Goal: Find specific page/section: Find specific page/section

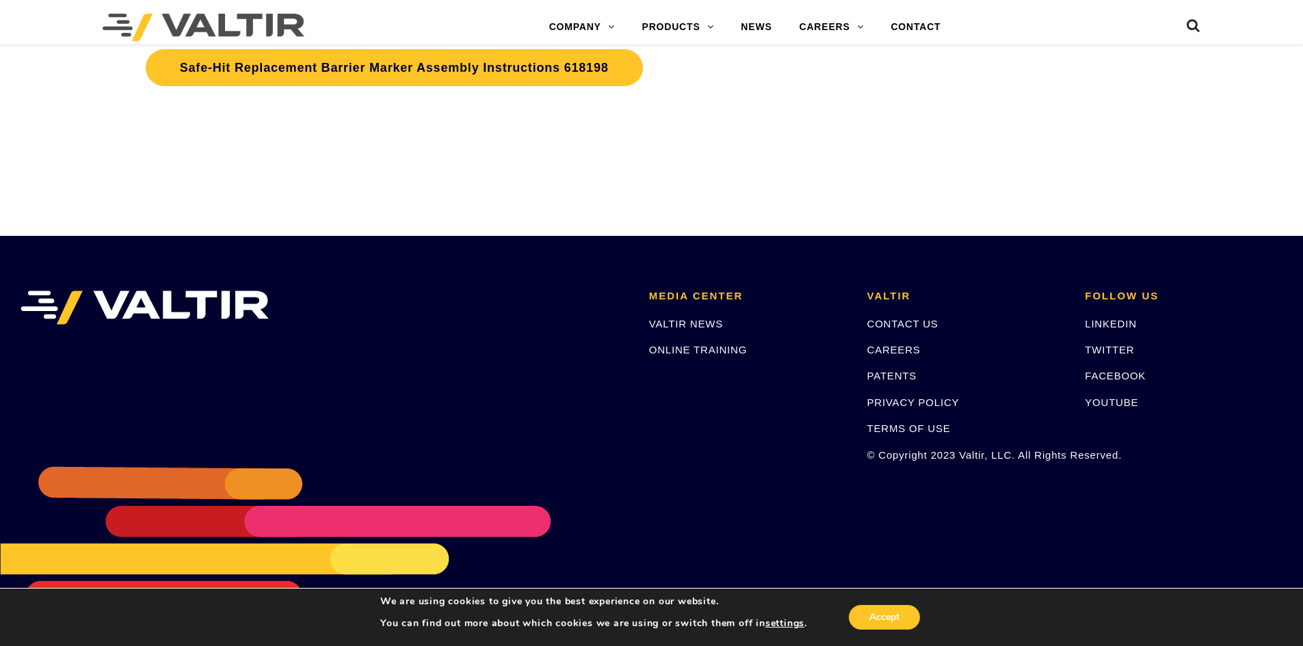
scroll to position [4426, 0]
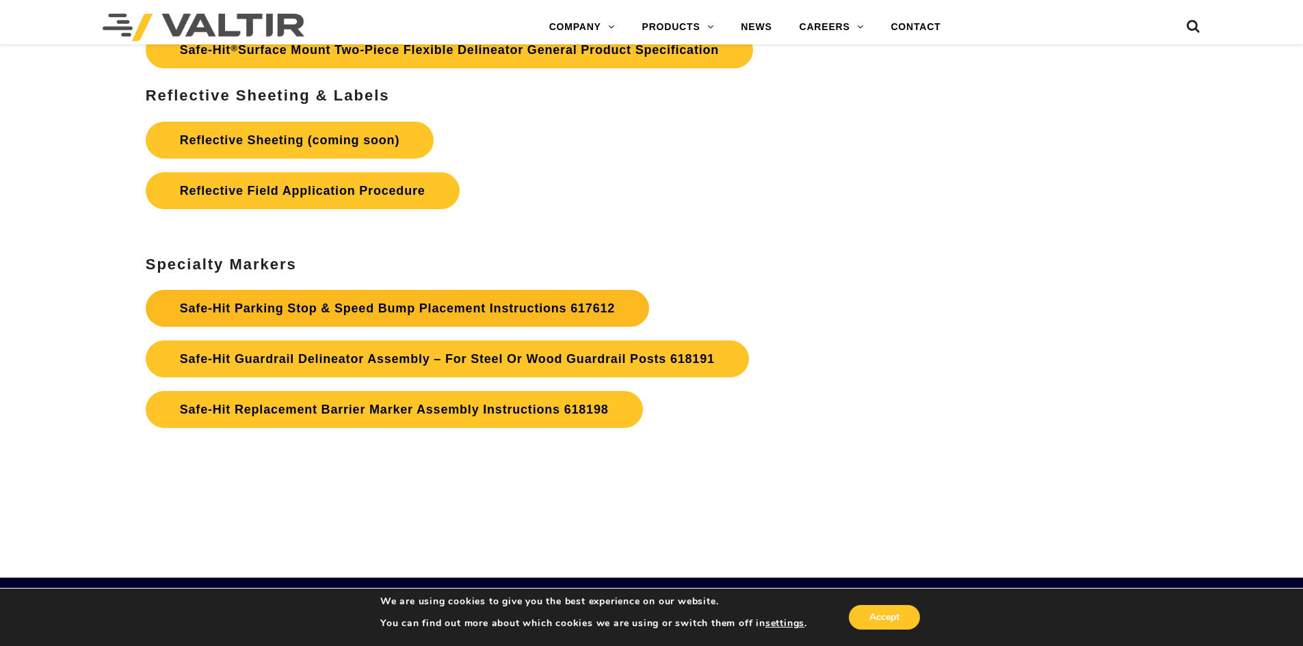
click at [317, 307] on strong "Safe-Hit Parking Stop & Speed Bump Placement Instructions 617612" at bounding box center [397, 309] width 435 height 14
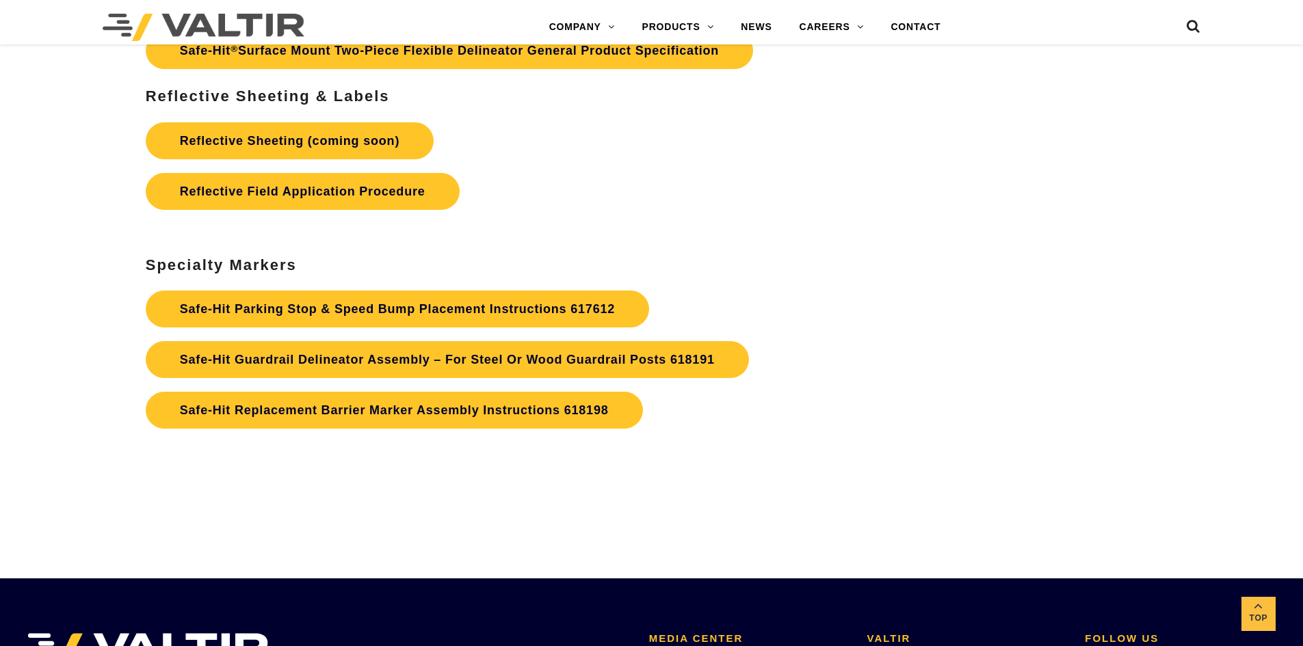
scroll to position [4426, 0]
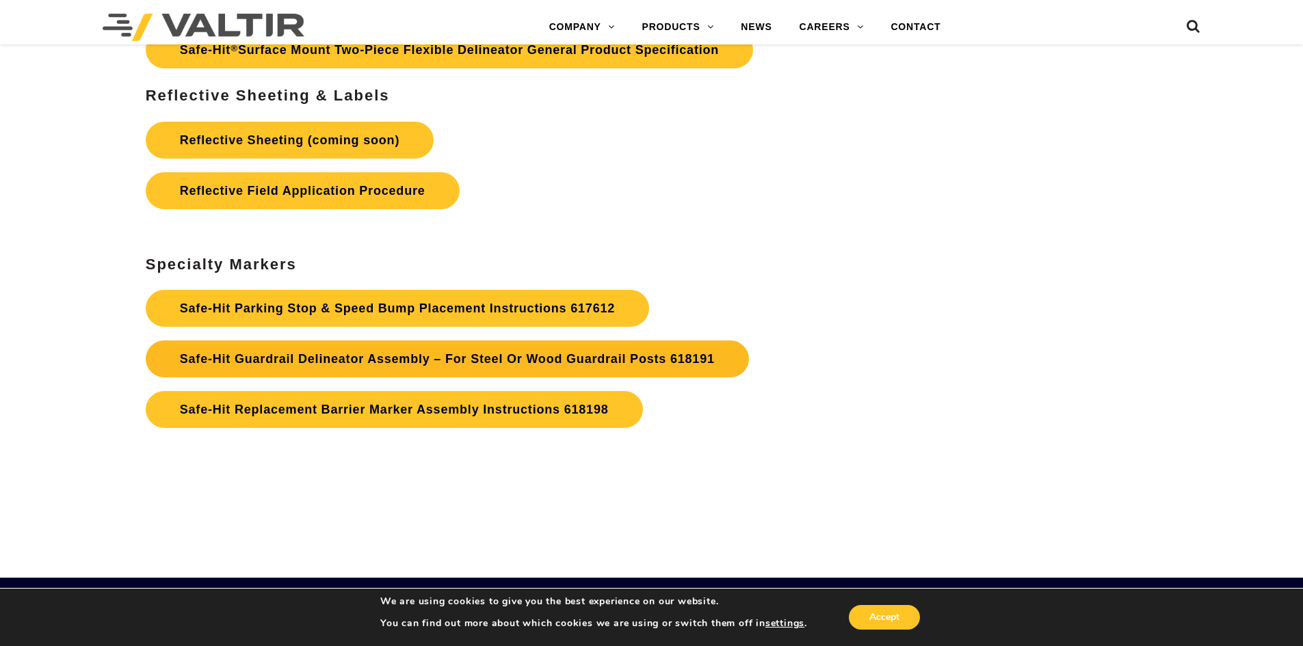
click at [326, 357] on strong "Safe-Hit Guardrail Delineator Assembly – For Steel Or Wood Guardrail Posts 6181…" at bounding box center [447, 359] width 535 height 14
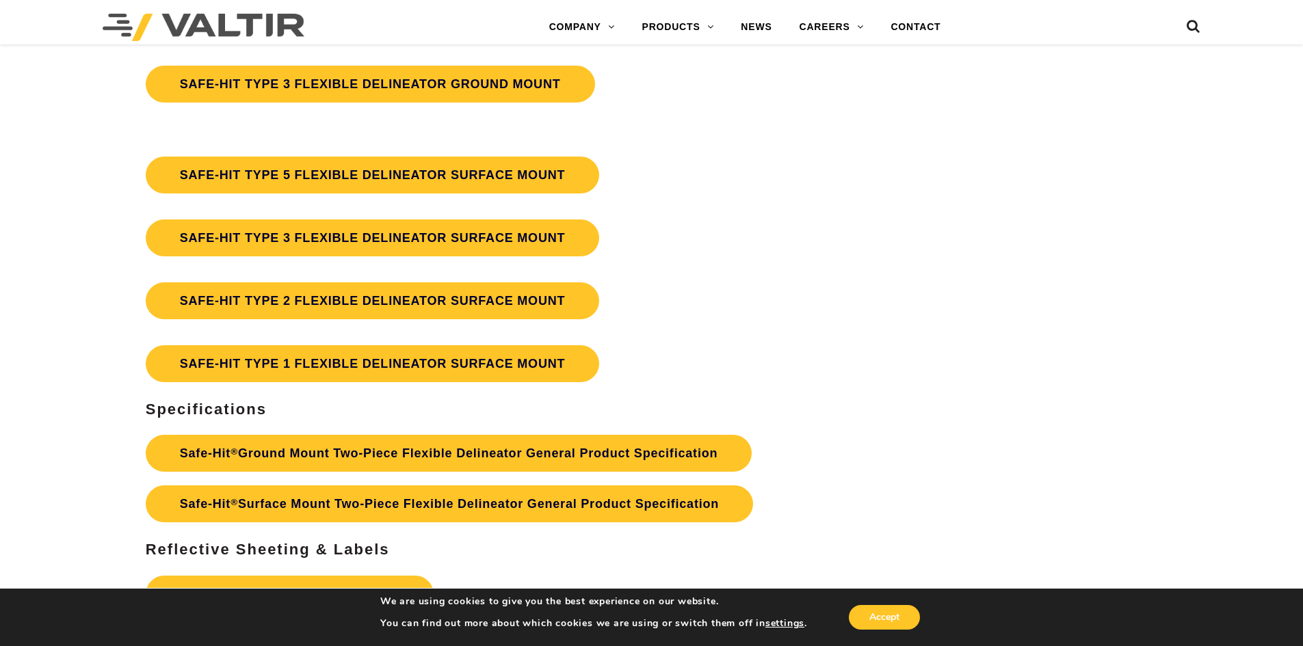
scroll to position [3948, 0]
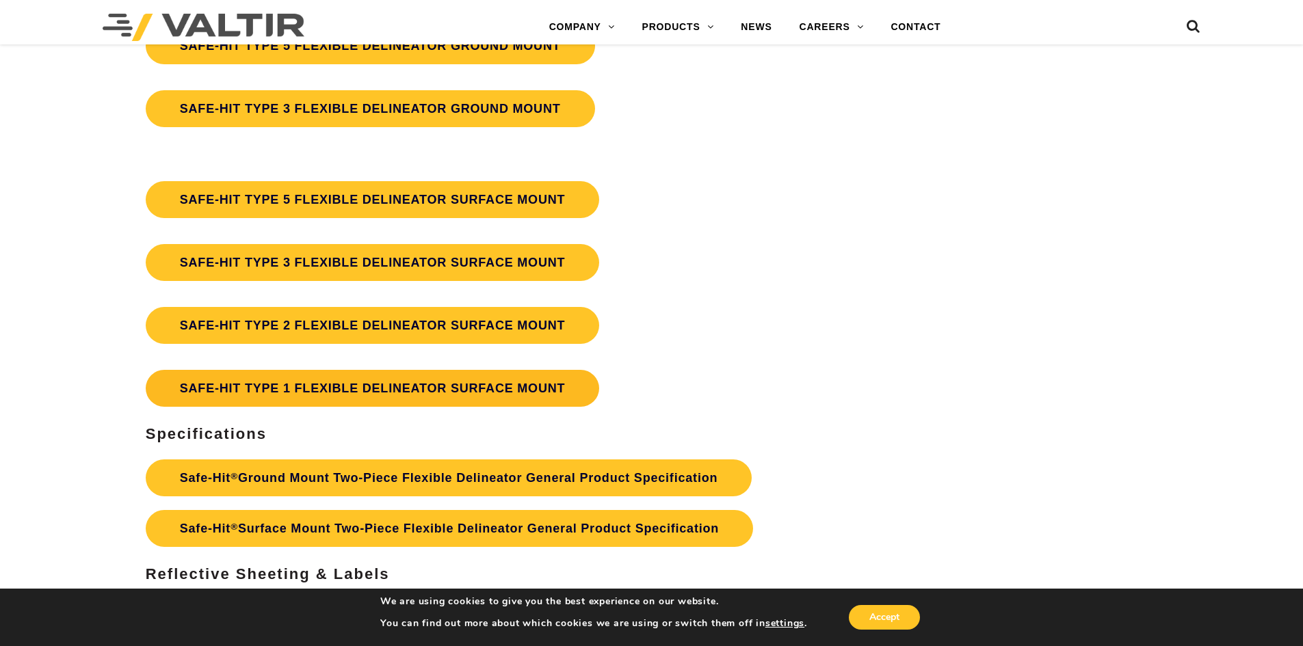
click at [268, 386] on link "SAFE-HIT TYPE 1 FLEXIBLE DELINEATOR SURFACE MOUNT" at bounding box center [373, 388] width 454 height 37
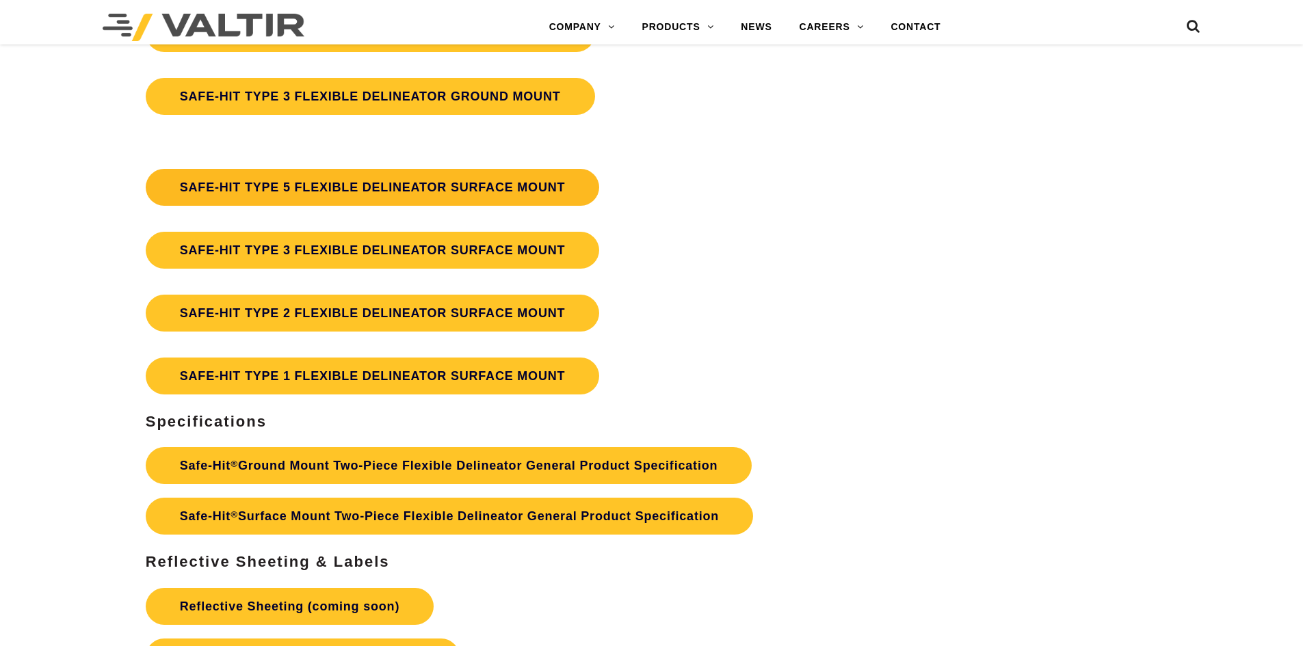
scroll to position [3948, 0]
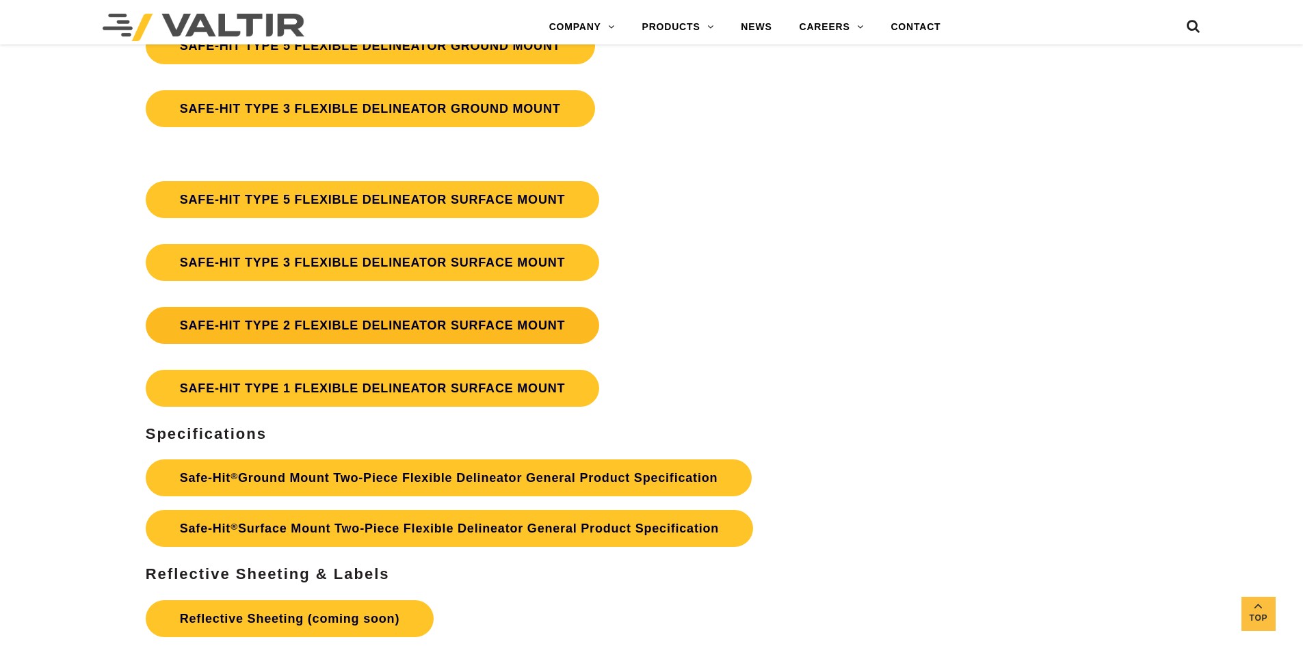
click at [283, 322] on link "SAFE-HIT TYPE 2 FLEXIBLE DELINEATOR SURFACE MOUNT" at bounding box center [373, 325] width 454 height 37
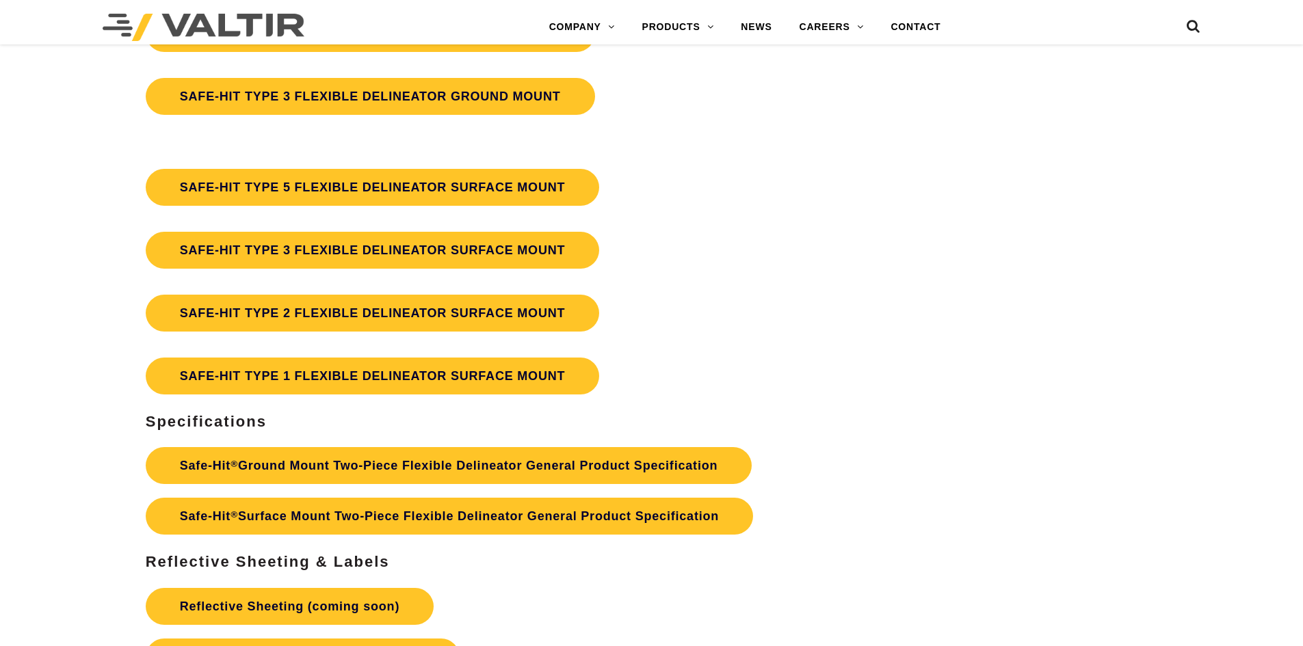
scroll to position [3948, 0]
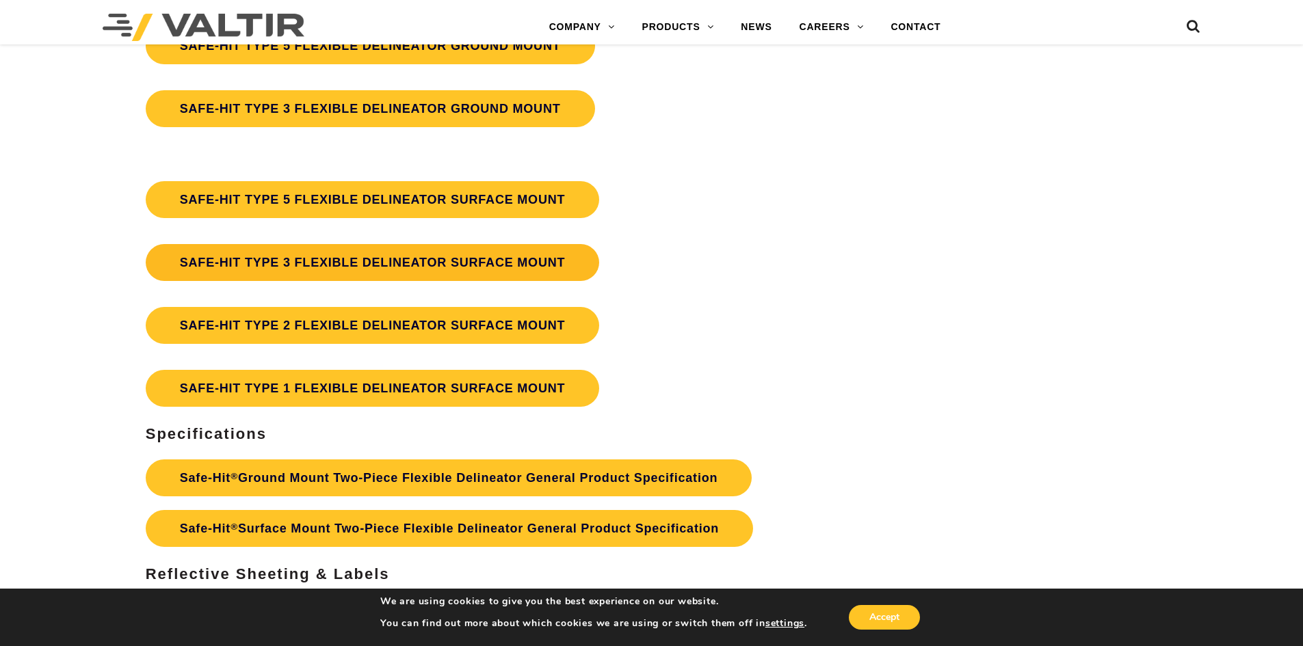
click at [332, 265] on link "SAFE-HIT TYPE 3 FLEXIBLE DELINEATOR SURFACE MOUNT" at bounding box center [373, 262] width 454 height 37
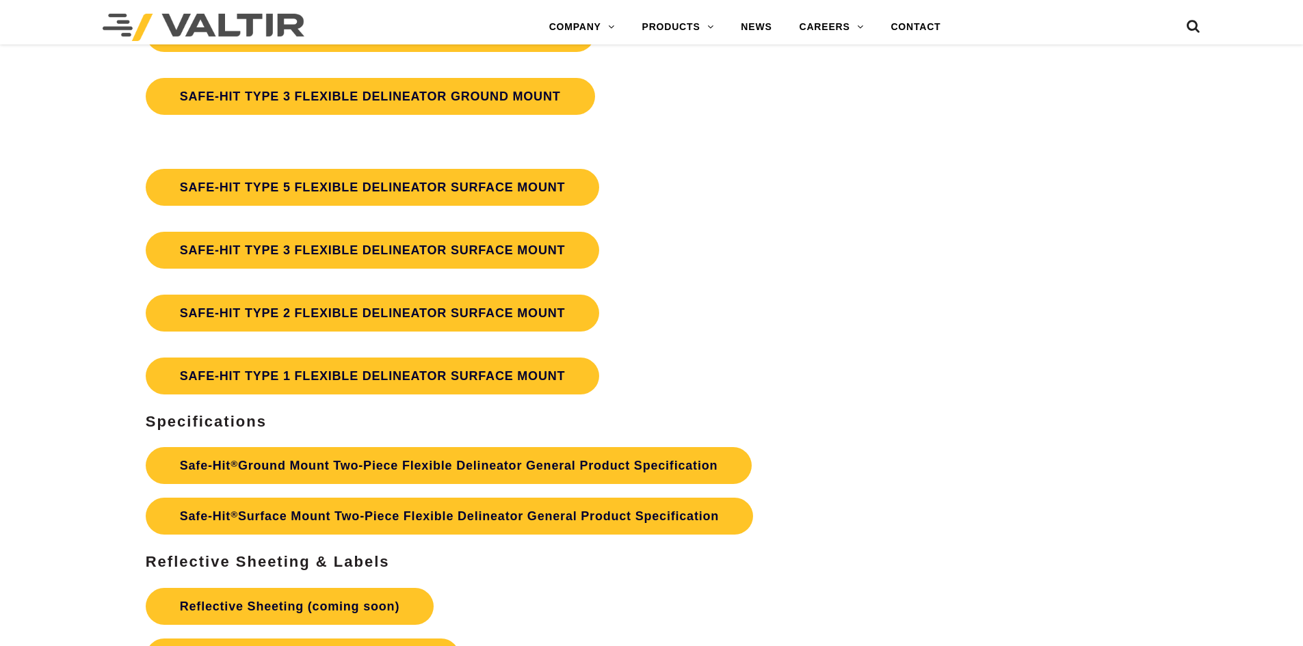
scroll to position [3948, 0]
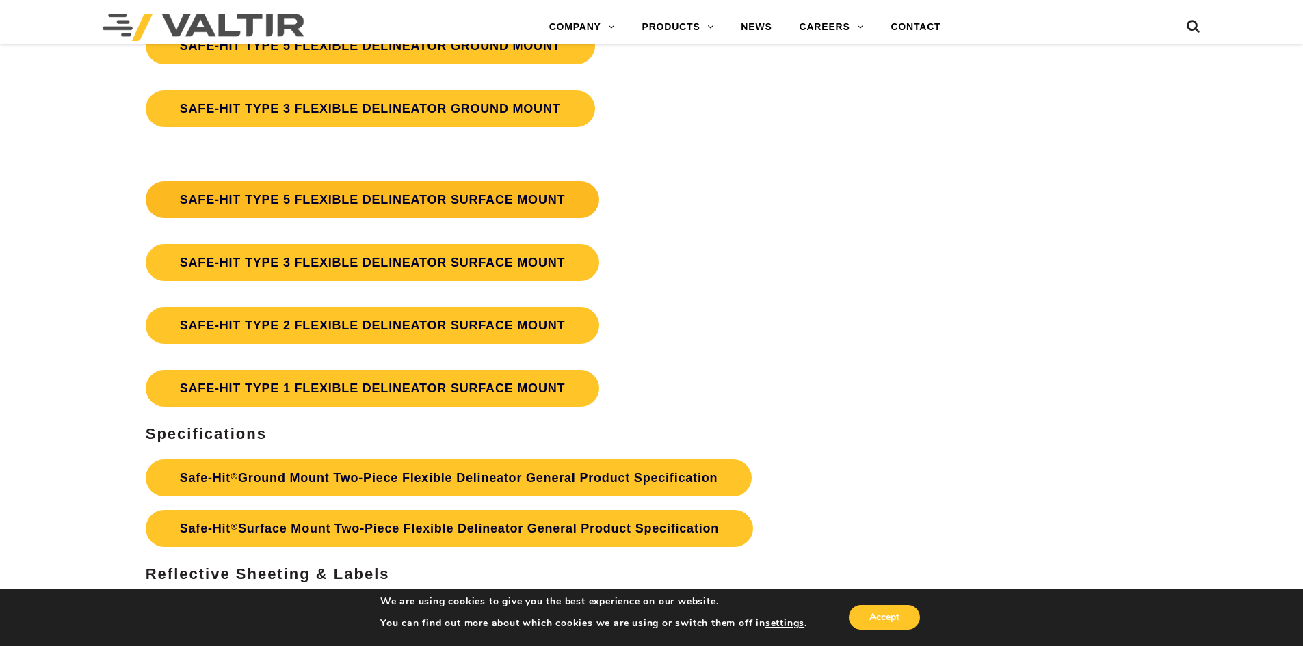
click at [263, 199] on link "SAFE-HIT TYPE 5 FLEXIBLE DELINEATOR SURFACE MOUNT" at bounding box center [373, 199] width 454 height 37
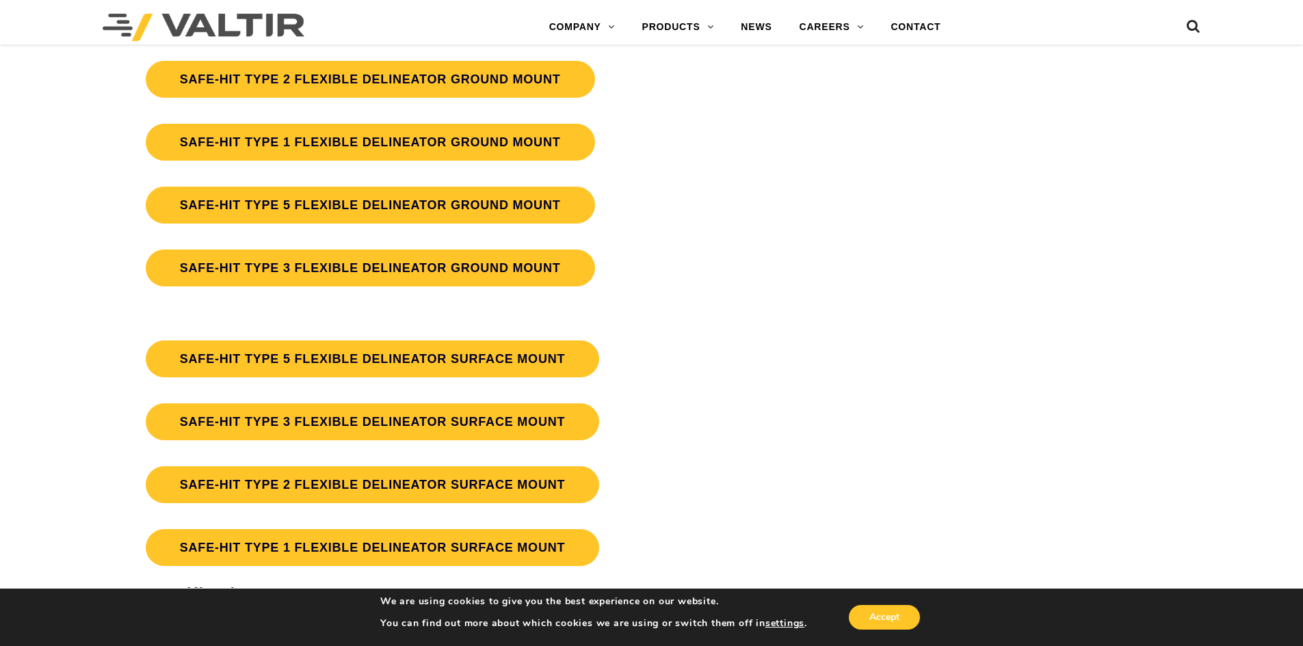
scroll to position [3811, 0]
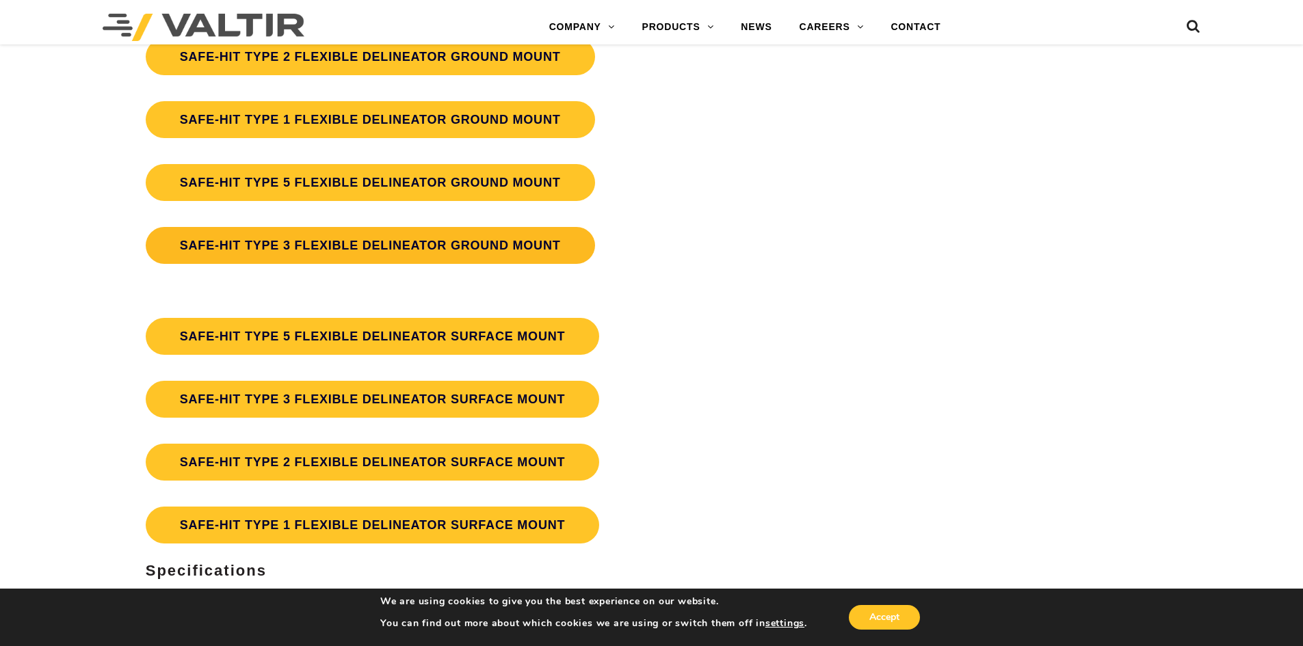
click at [264, 235] on link "SAFE-HIT TYPE 3 FLEXIBLE DELINEATOR GROUND MOUNT" at bounding box center [370, 245] width 449 height 37
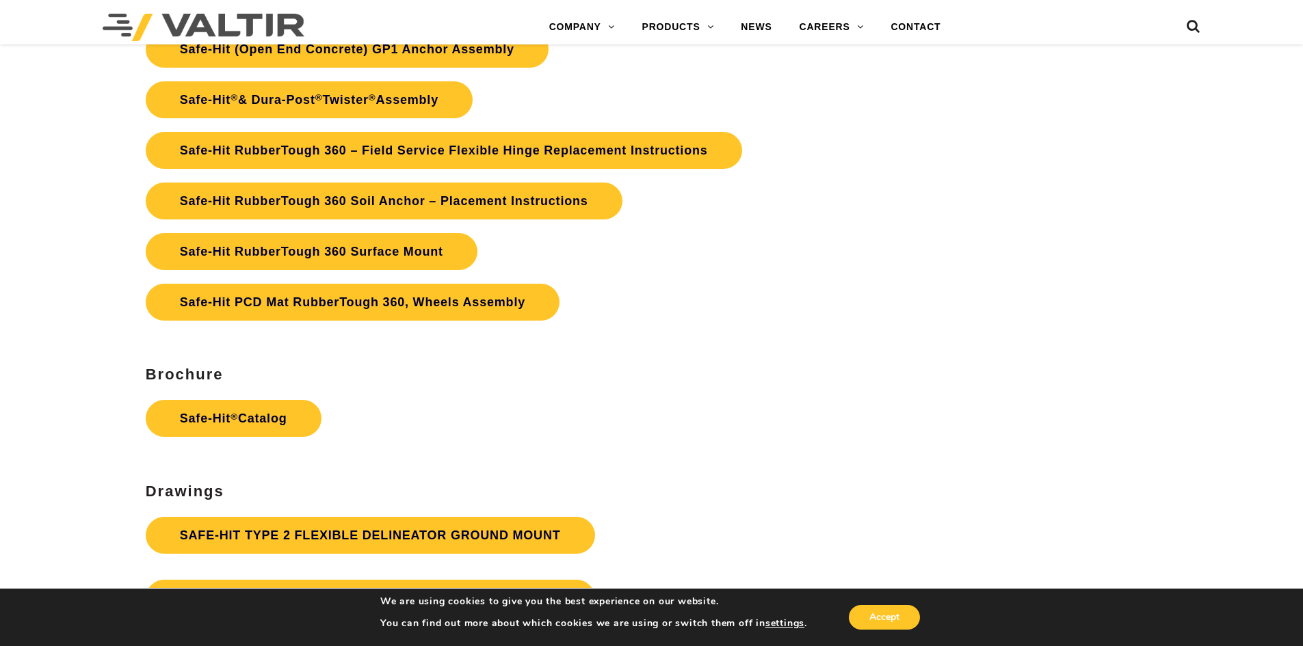
scroll to position [3264, 0]
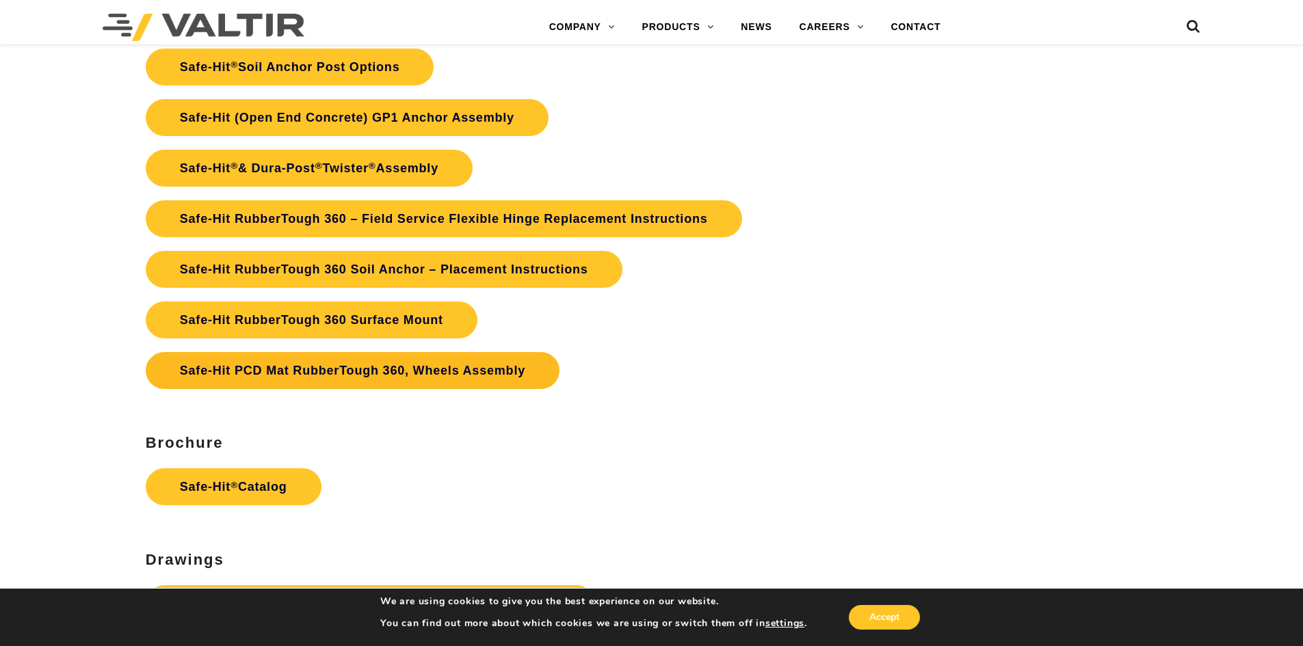
click at [331, 367] on link "Safe-Hit PCD Mat RubberTough 360, Wheels Assembly" at bounding box center [353, 370] width 414 height 37
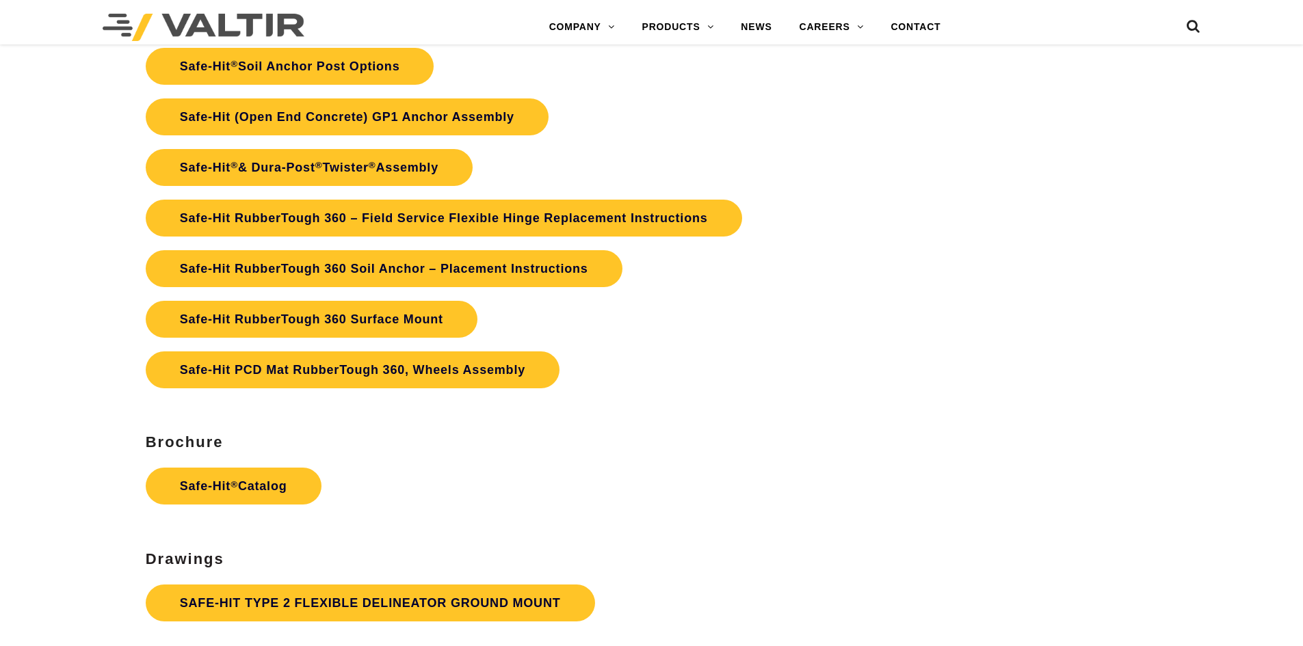
scroll to position [3264, 0]
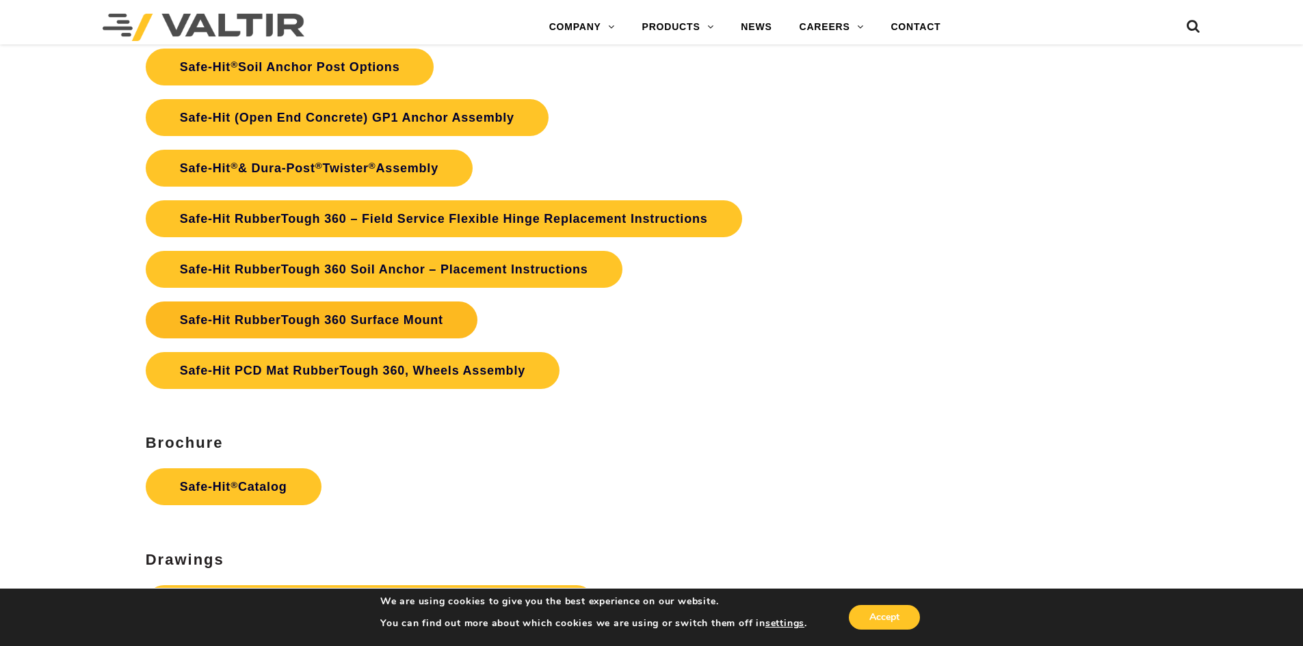
click at [268, 315] on link "Safe-Hit RubberTough 360 Surface Mount" at bounding box center [312, 320] width 332 height 37
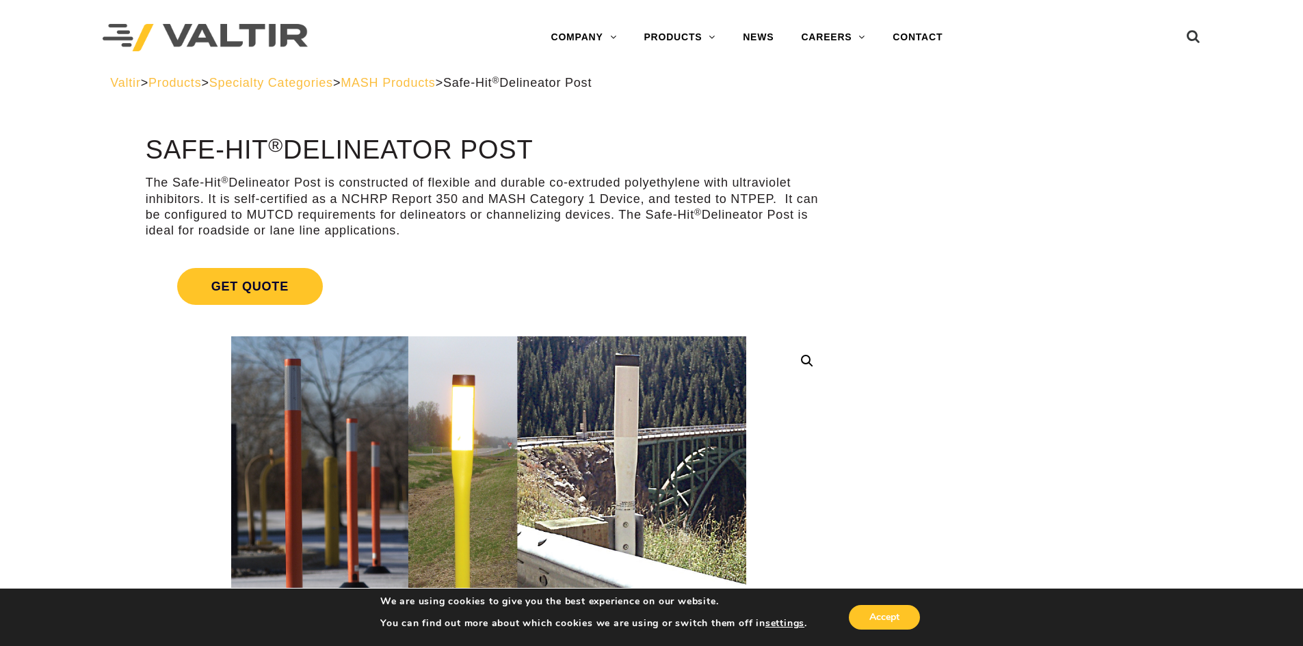
click at [187, 80] on span "Products" at bounding box center [174, 83] width 53 height 14
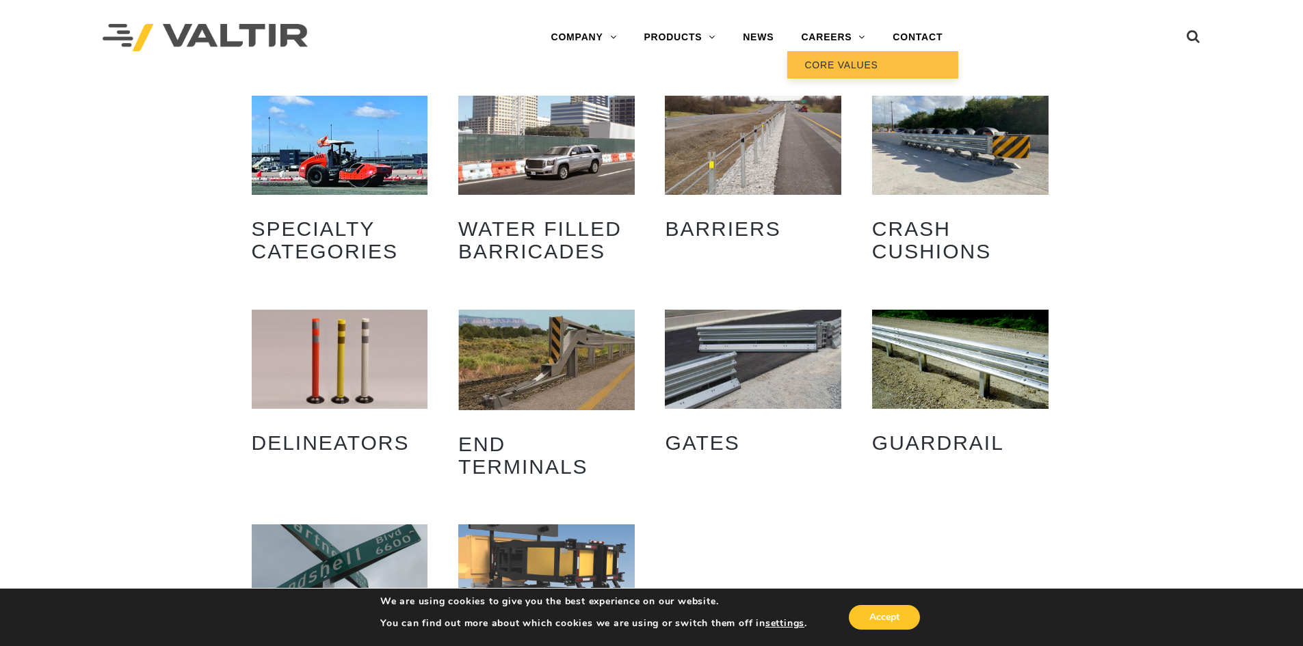
click at [836, 60] on link "CORE VALUES" at bounding box center [872, 64] width 171 height 27
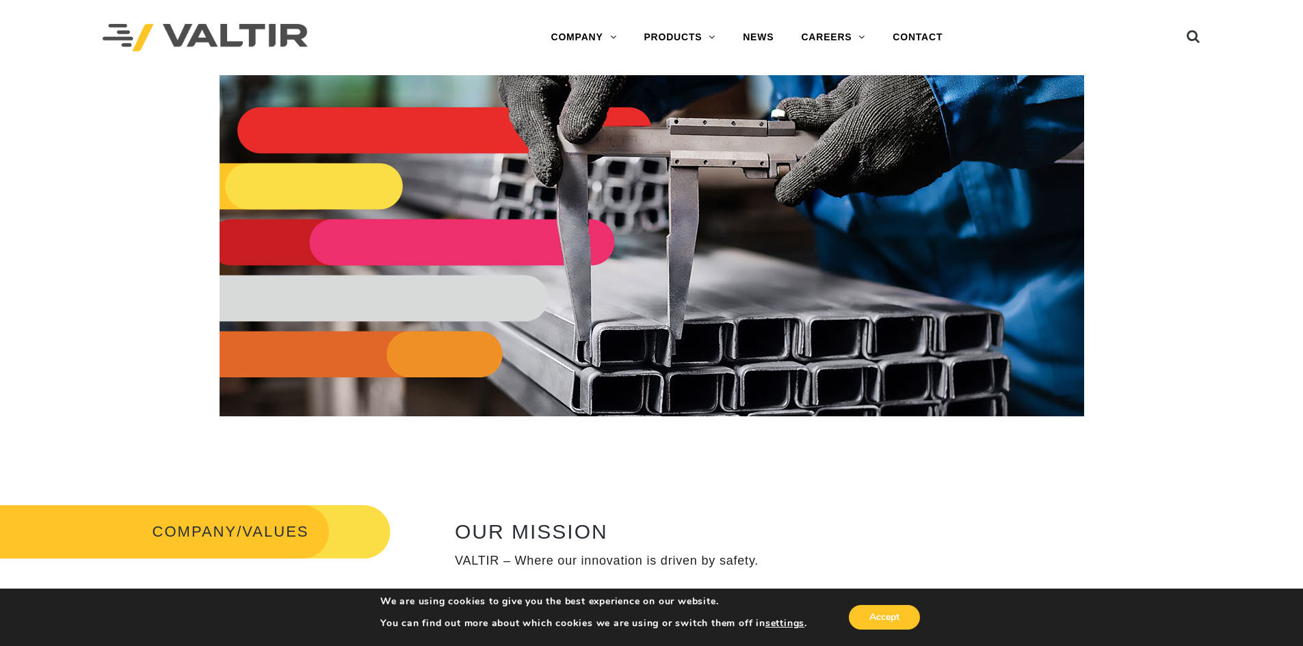
click at [262, 36] on img at bounding box center [205, 38] width 205 height 28
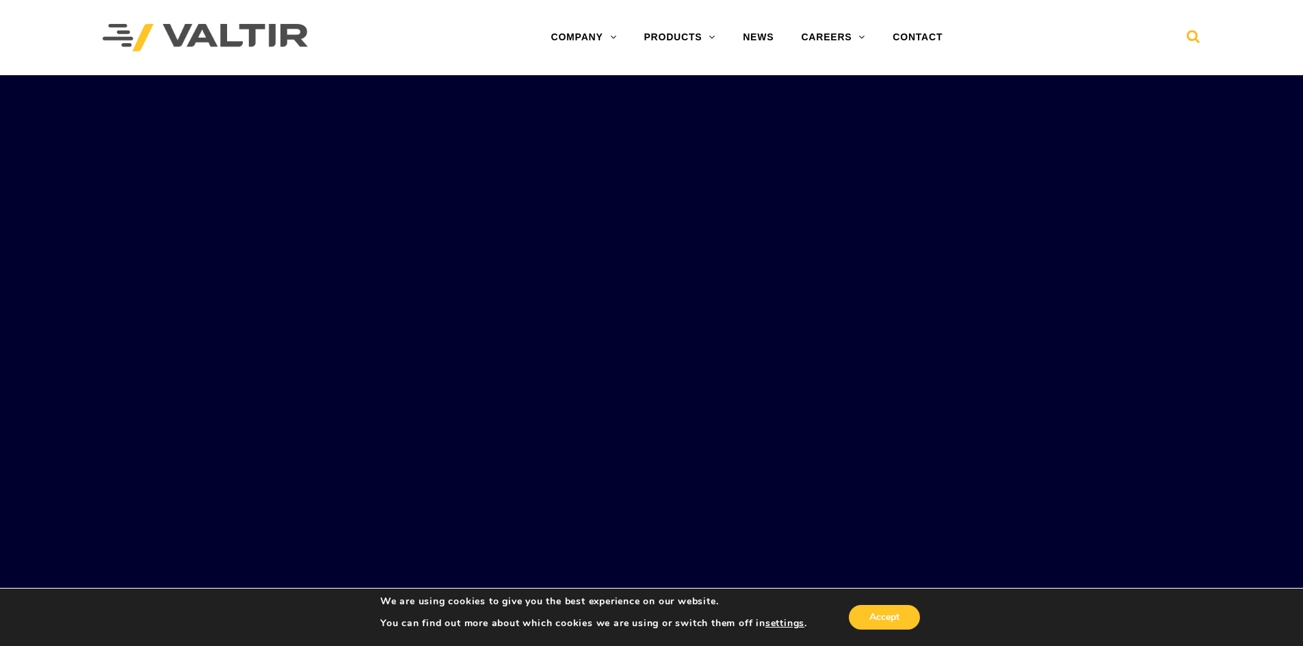
click at [1193, 36] on icon at bounding box center [1194, 39] width 14 height 21
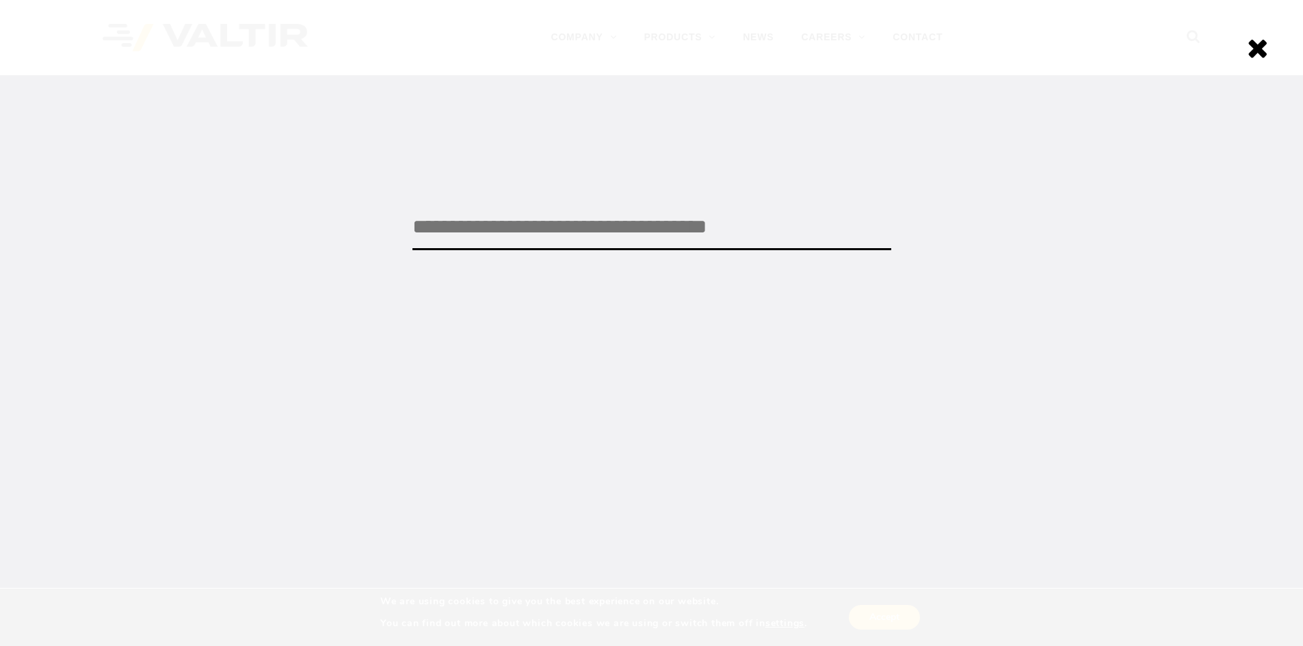
click at [497, 231] on input "search" at bounding box center [651, 227] width 479 height 45
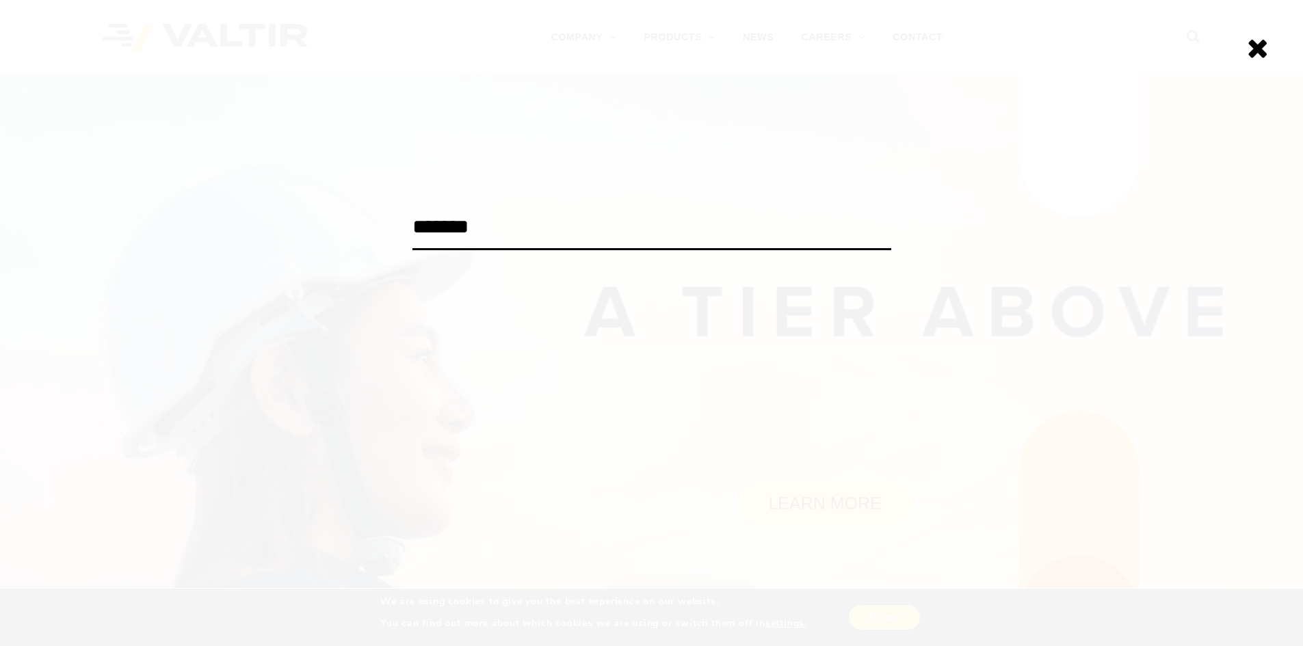
type input "*******"
click input "******" at bounding box center [0, 0] width 0 height 0
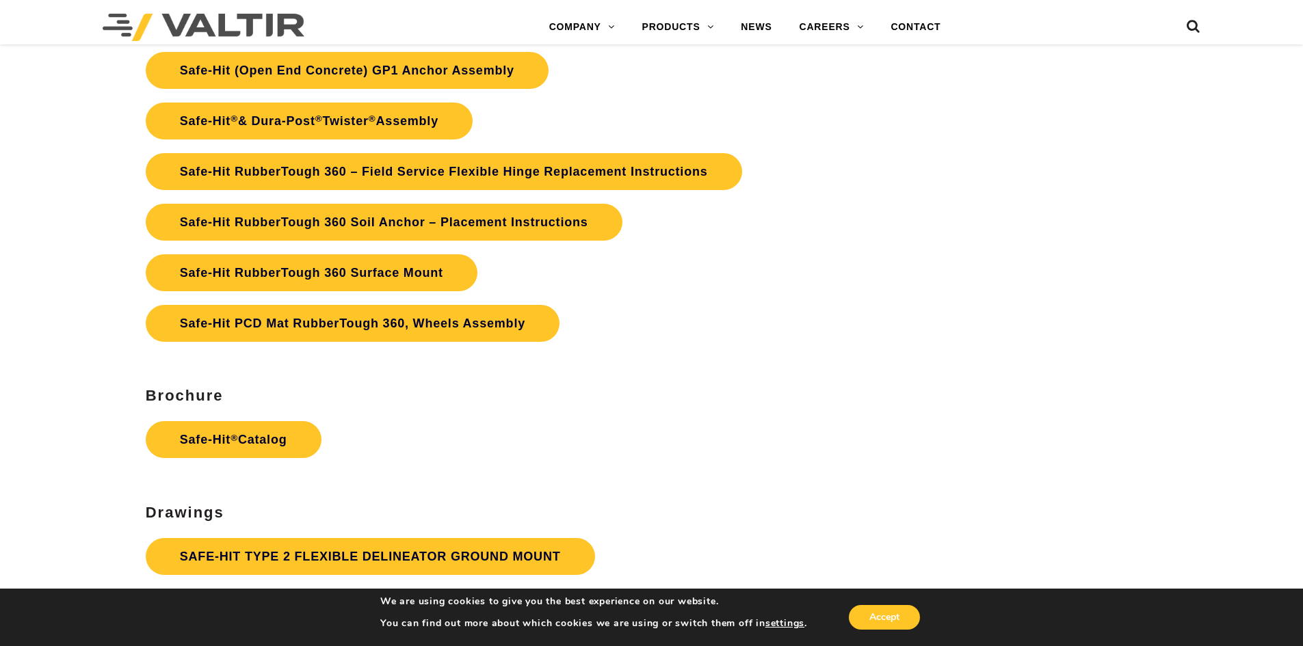
scroll to position [3352, 0]
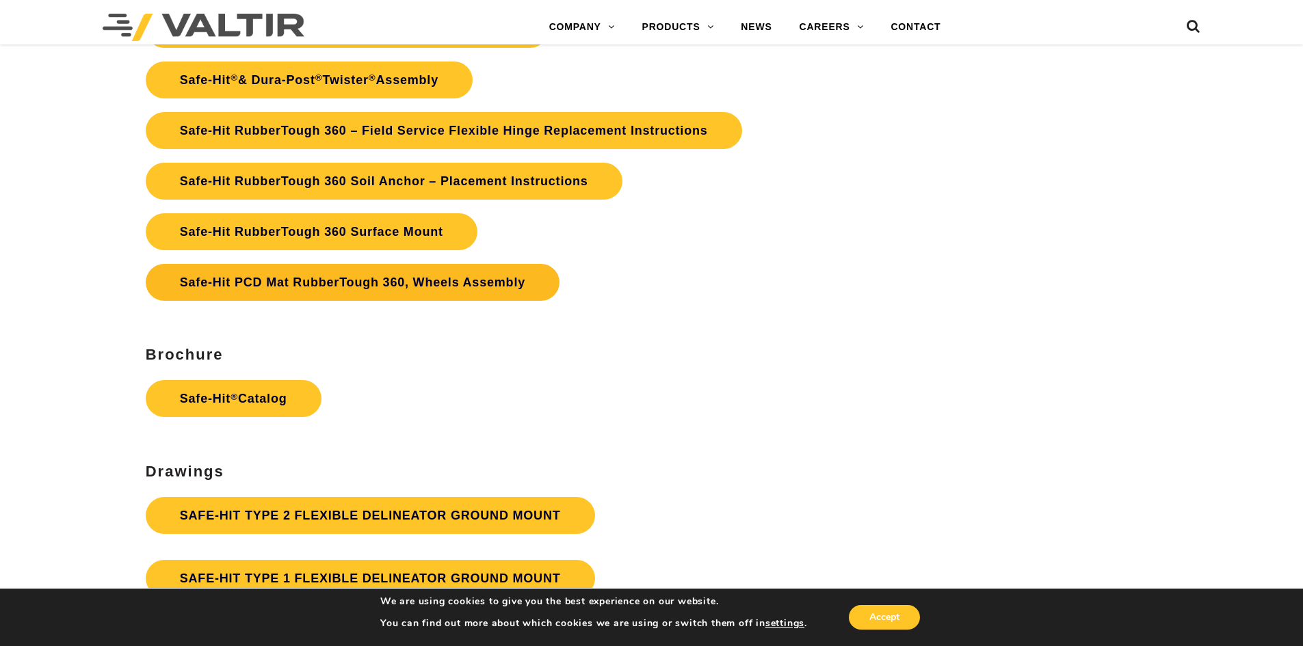
click at [274, 276] on link "Safe-Hit PCD Mat RubberTough 360, Wheels Assembly" at bounding box center [353, 282] width 414 height 37
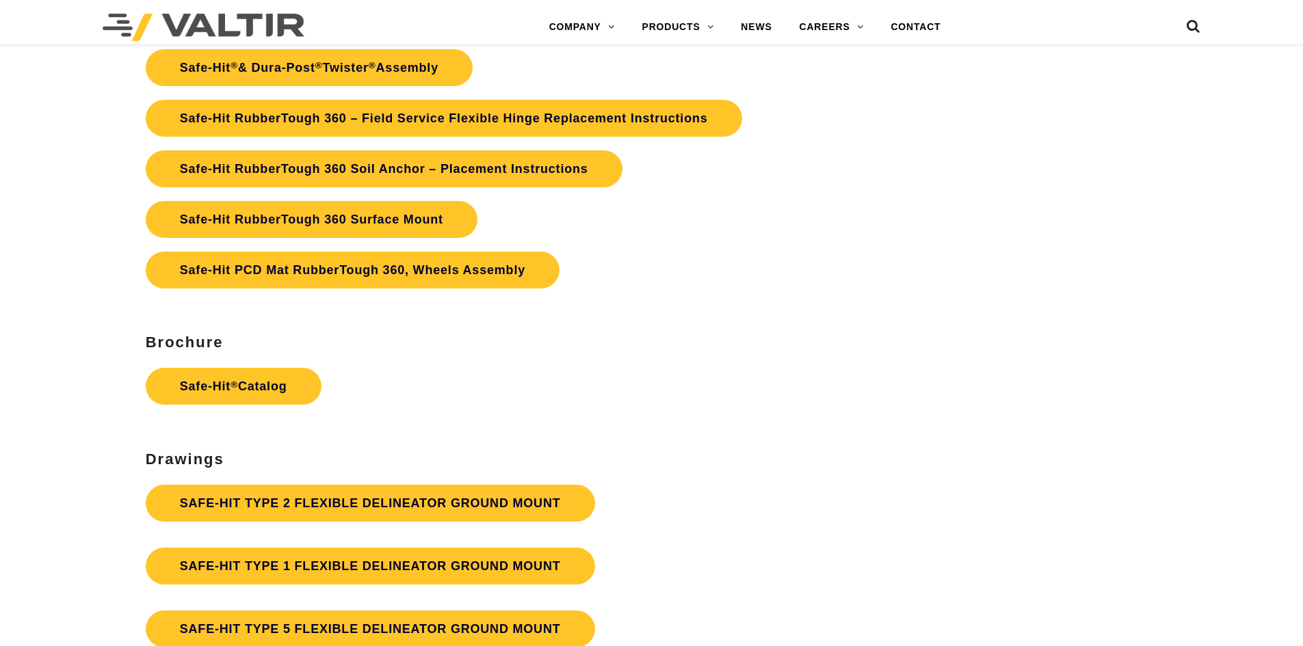
scroll to position [3352, 0]
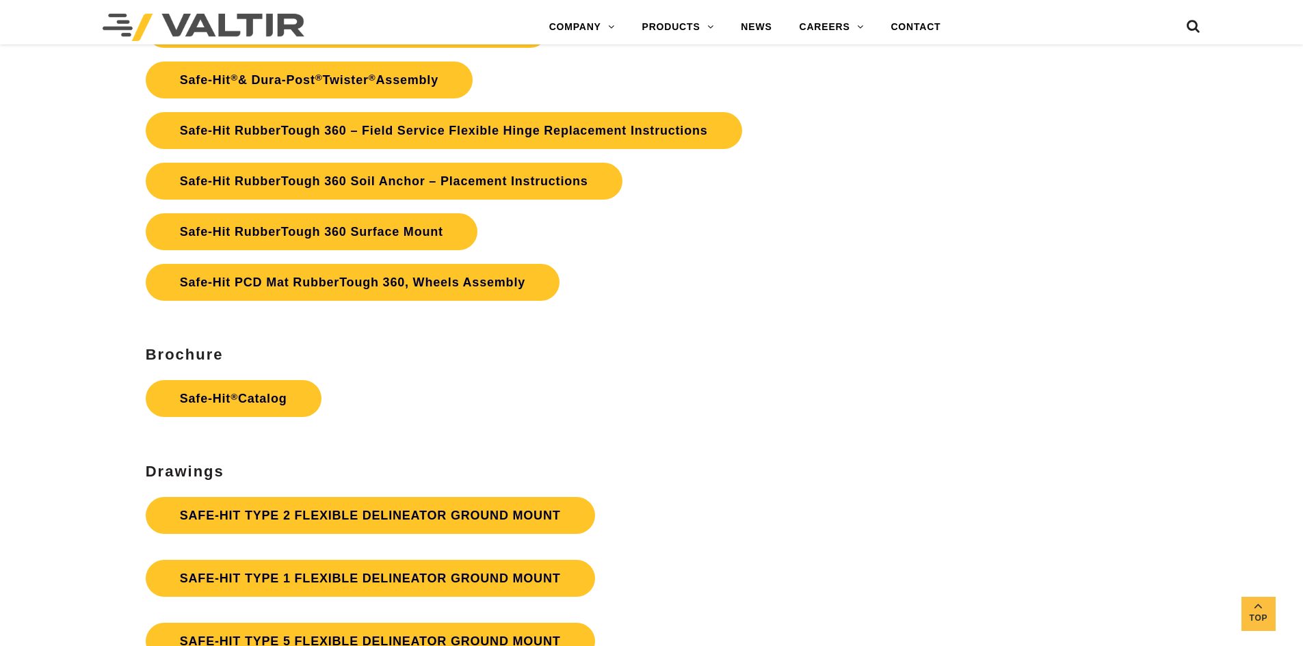
click at [1197, 21] on icon at bounding box center [1194, 29] width 14 height 21
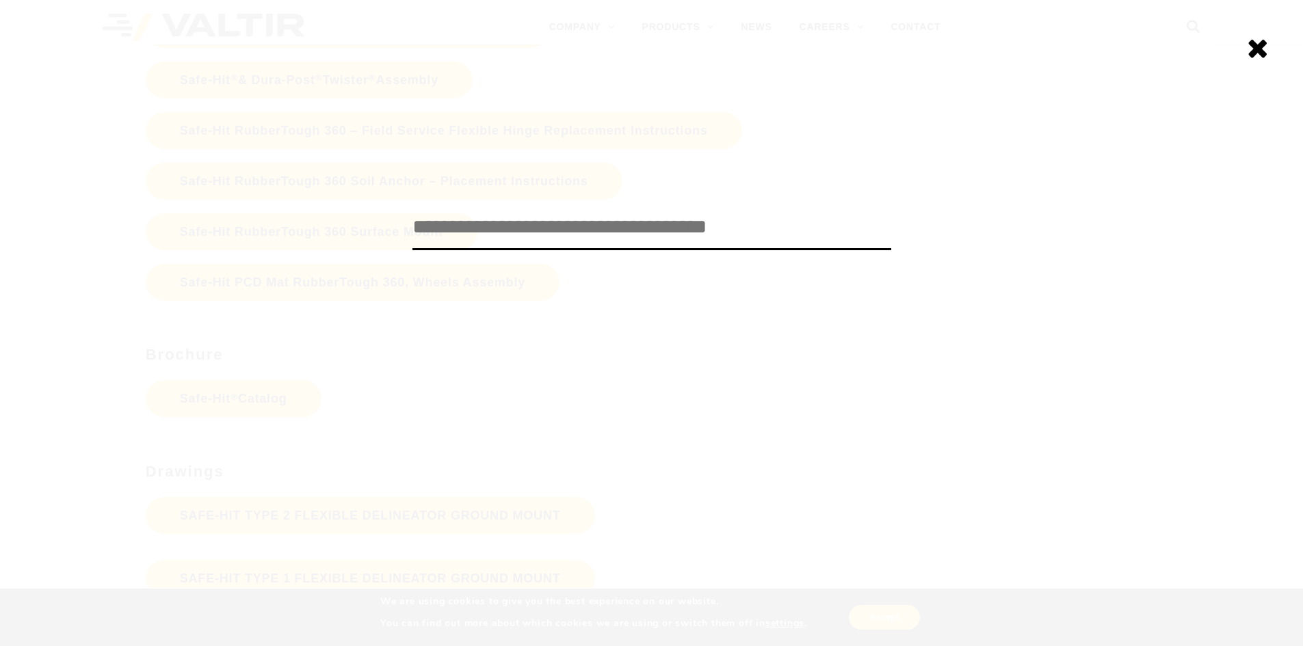
paste input "**********"
type input "**********"
click input "******" at bounding box center [0, 0] width 0 height 0
